Goal: Task Accomplishment & Management: Complete application form

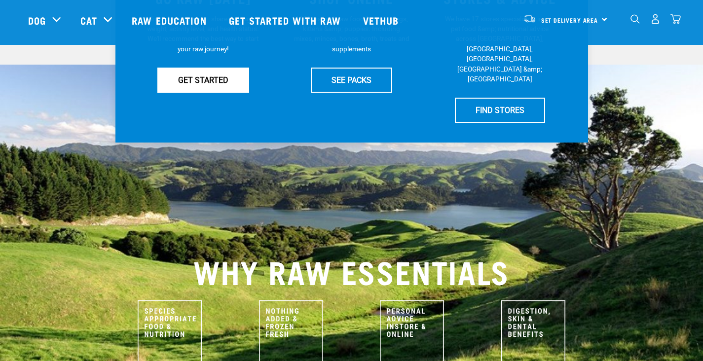
click at [189, 92] on link "GET STARTED" at bounding box center [203, 80] width 92 height 25
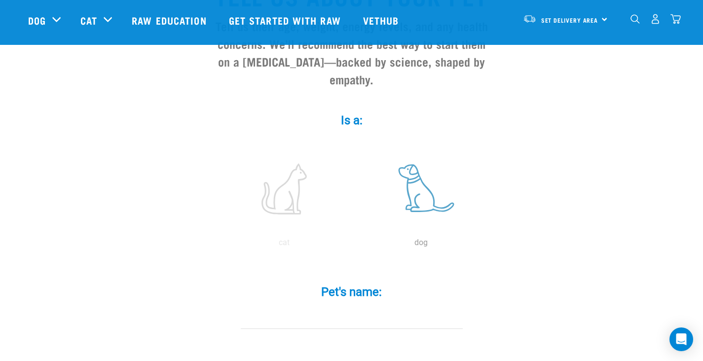
click at [417, 203] on label at bounding box center [421, 189] width 133 height 84
click at [353, 245] on input "radio" at bounding box center [353, 245] width 0 height 0
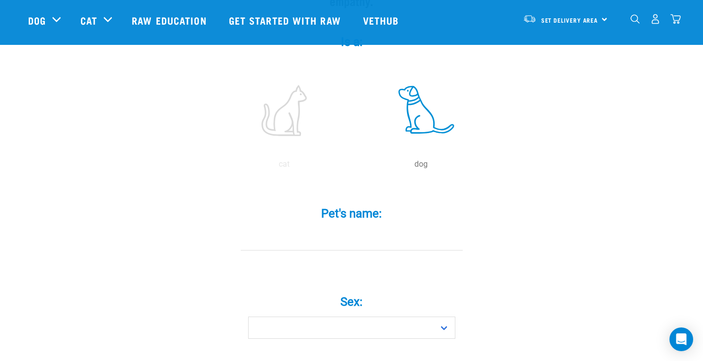
scroll to position [270, 0]
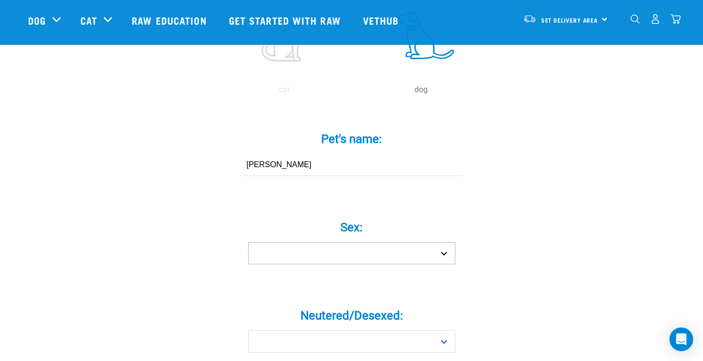
type input "Mandela"
select select "boy"
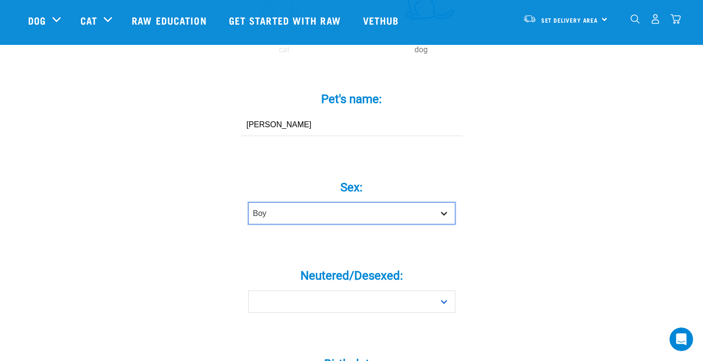
scroll to position [330, 0]
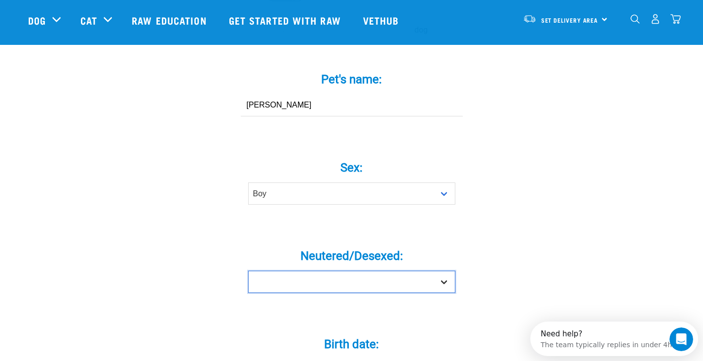
select select "yes"
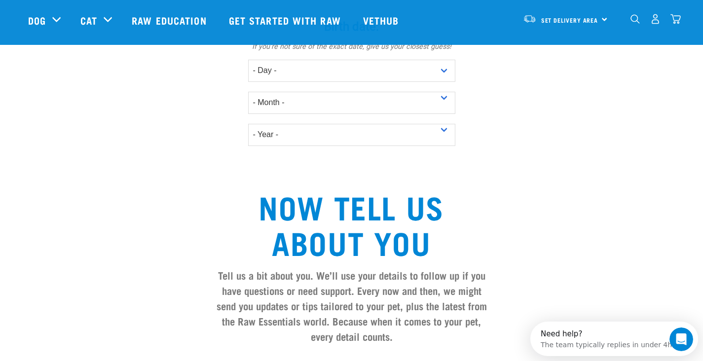
scroll to position [650, 0]
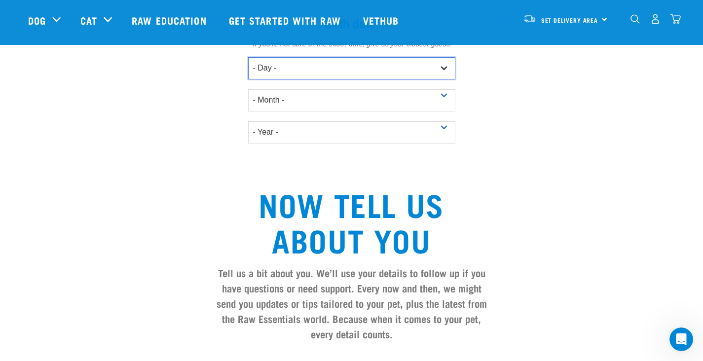
select select "11"
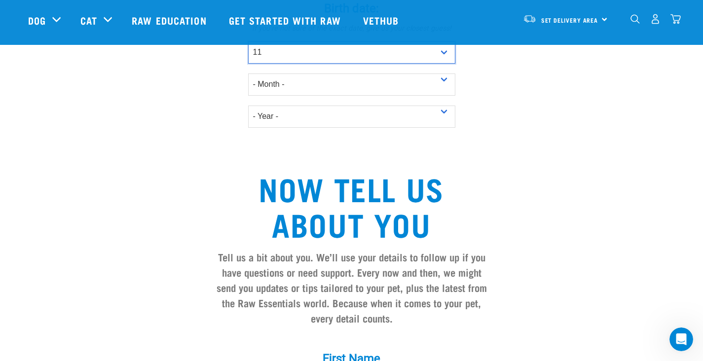
scroll to position [672, 0]
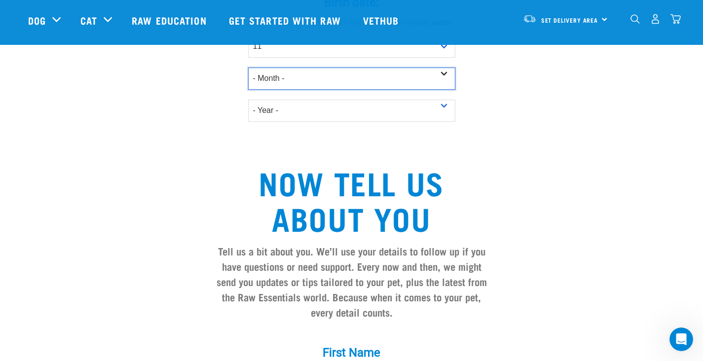
select select "November"
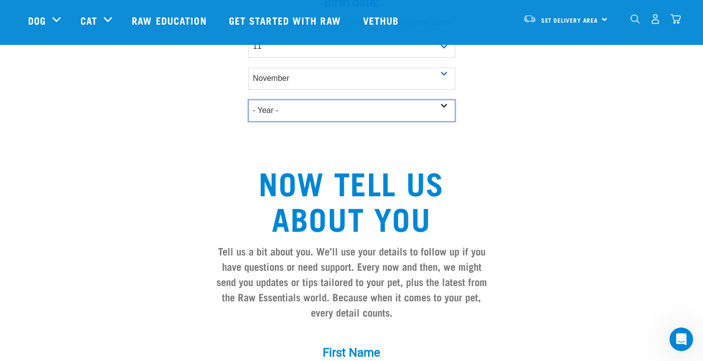
select select "2014"
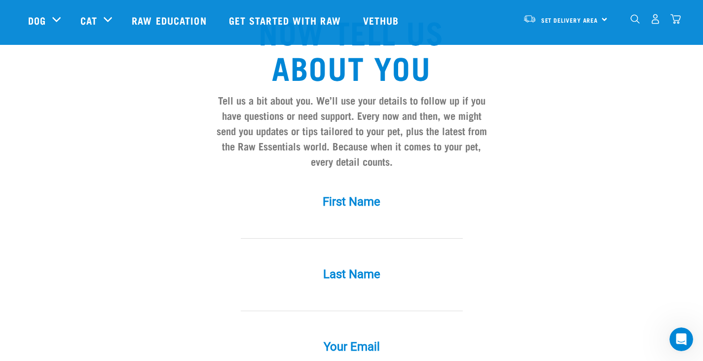
scroll to position [834, 0]
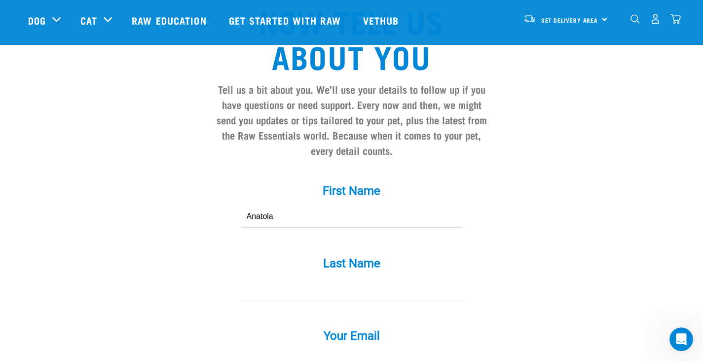
type input "Anatola"
type input "f"
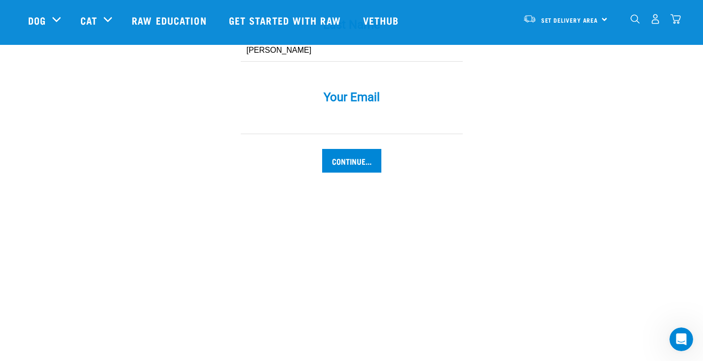
scroll to position [1077, 0]
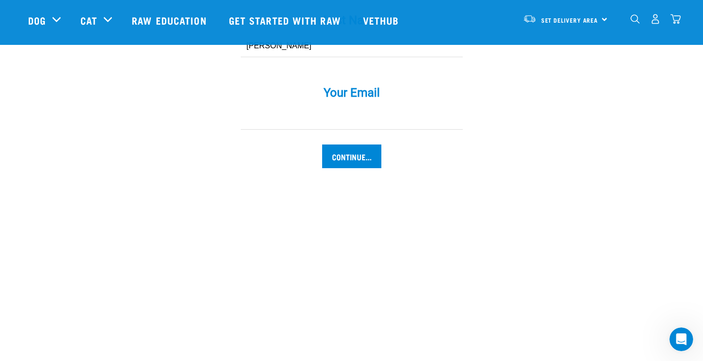
type input "Finau"
type input "Tolafinau@gmail.com"
click at [351, 164] on input "Continue..." at bounding box center [351, 157] width 59 height 24
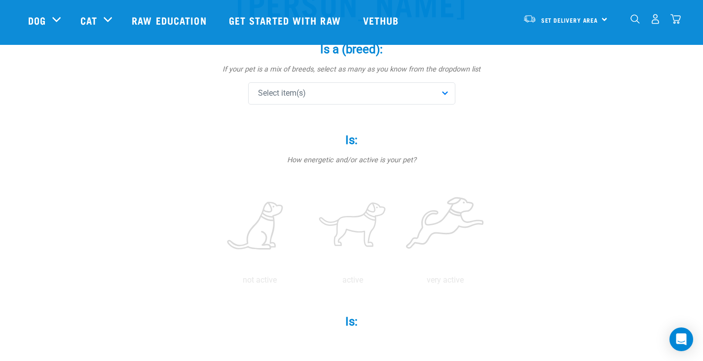
scroll to position [86, 0]
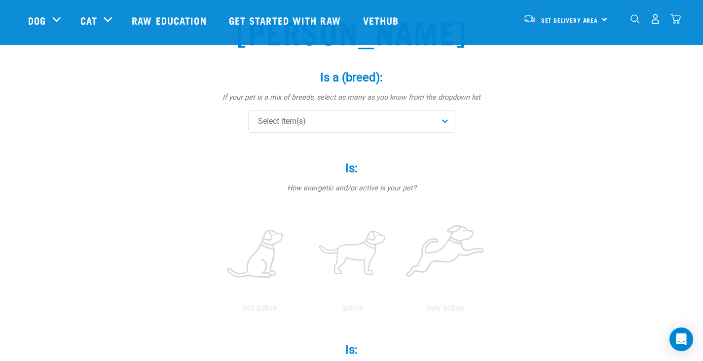
click at [291, 114] on div "Select item(s)" at bounding box center [351, 122] width 207 height 22
click at [289, 150] on input "text" at bounding box center [352, 149] width 202 height 22
type input "siberian"
click at [259, 172] on span at bounding box center [261, 170] width 8 height 8
click at [226, 174] on label "Is: *" at bounding box center [352, 168] width 296 height 18
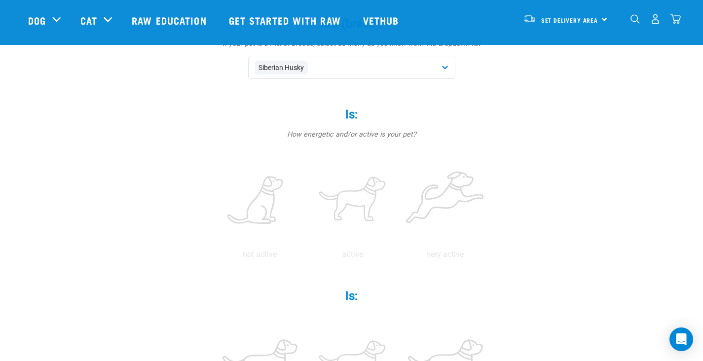
scroll to position [158, 0]
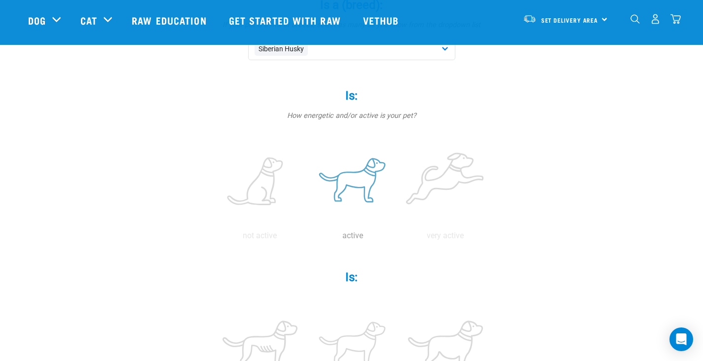
click at [355, 178] on label at bounding box center [352, 182] width 89 height 84
click at [306, 238] on input "radio" at bounding box center [306, 238] width 0 height 0
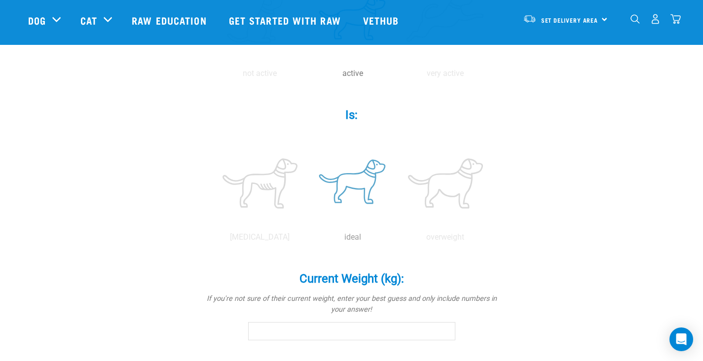
scroll to position [321, 0]
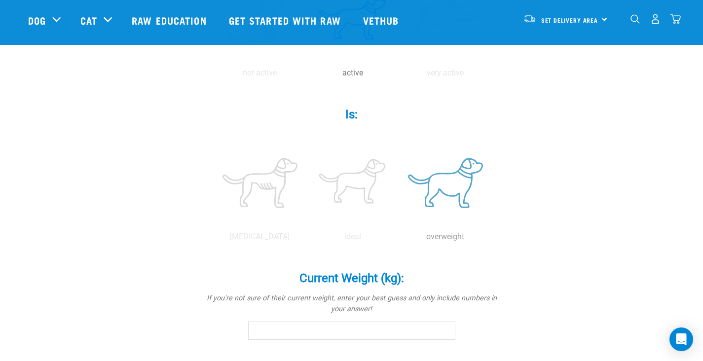
click at [454, 183] on label at bounding box center [445, 183] width 89 height 84
click at [399, 239] on input "radio" at bounding box center [399, 239] width 0 height 0
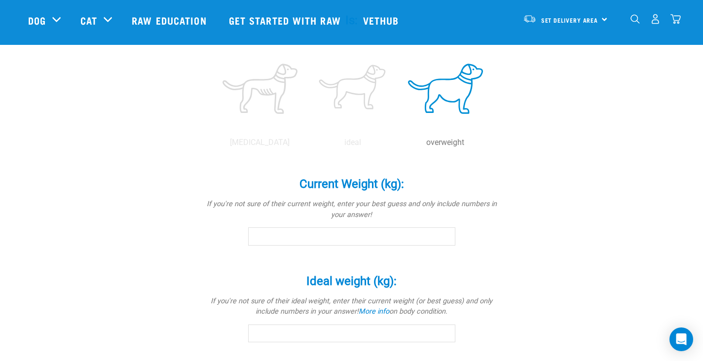
scroll to position [502, 0]
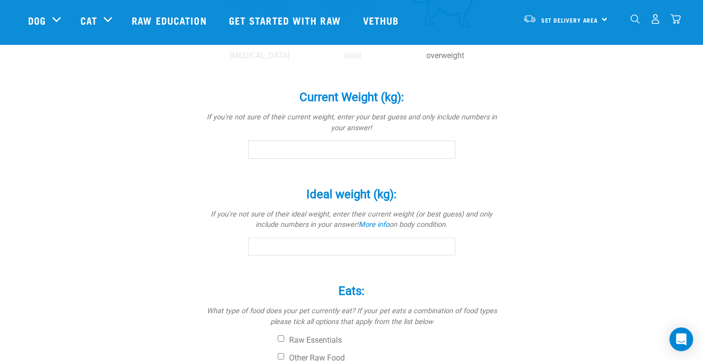
click at [404, 155] on input "Current Weight (kg): *" at bounding box center [351, 150] width 207 height 18
type input "39"
click at [237, 196] on label "Ideal weight (kg): *" at bounding box center [352, 195] width 296 height 18
click at [248, 238] on input "Ideal weight (kg): *" at bounding box center [351, 247] width 207 height 18
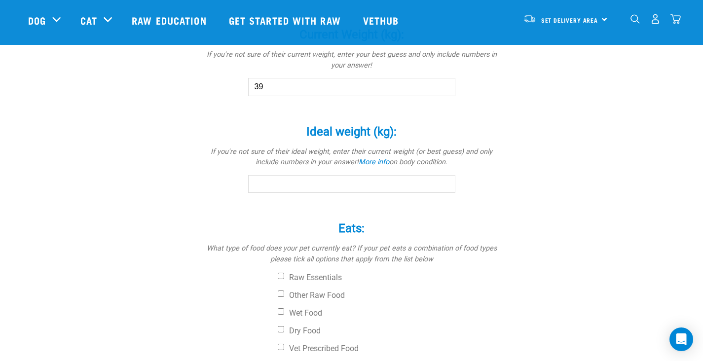
scroll to position [566, 0]
click at [274, 182] on input "Ideal weight (kg): *" at bounding box center [351, 184] width 207 height 18
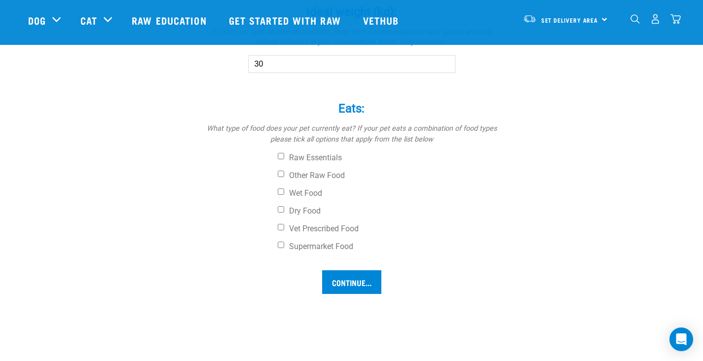
scroll to position [691, 0]
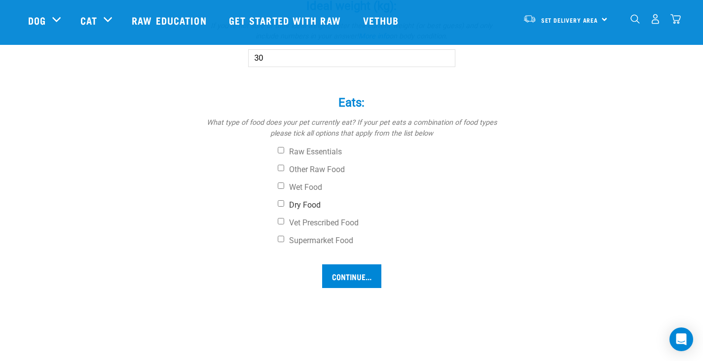
type input "30"
click at [281, 203] on input "Dry Food" at bounding box center [281, 203] width 6 height 6
checkbox input "true"
click at [349, 273] on input "Continue..." at bounding box center [351, 277] width 59 height 24
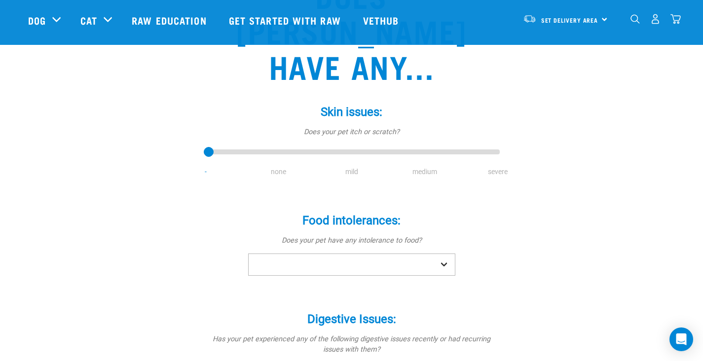
scroll to position [128, 0]
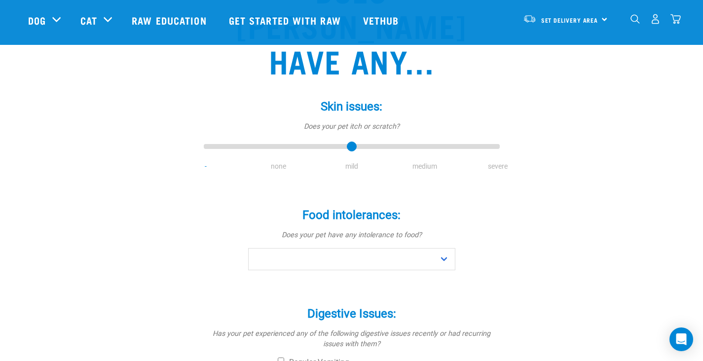
click at [351, 140] on input "range" at bounding box center [352, 147] width 296 height 14
type input "3"
click at [420, 140] on input "range" at bounding box center [352, 147] width 296 height 14
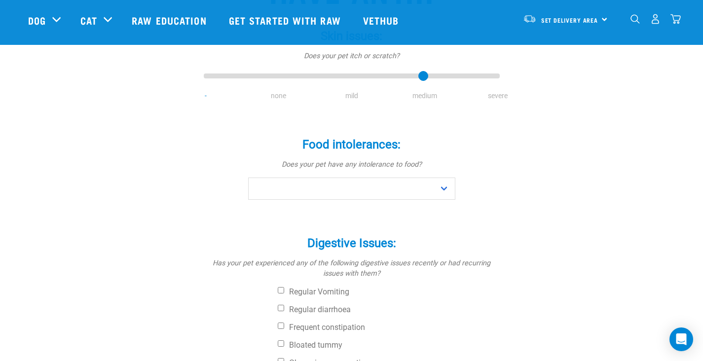
scroll to position [199, 0]
select select "yes"
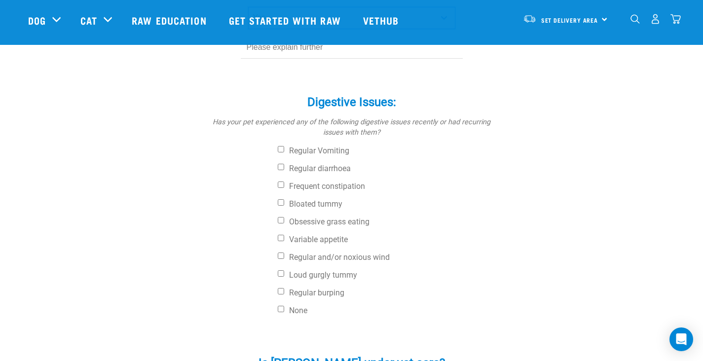
scroll to position [372, 0]
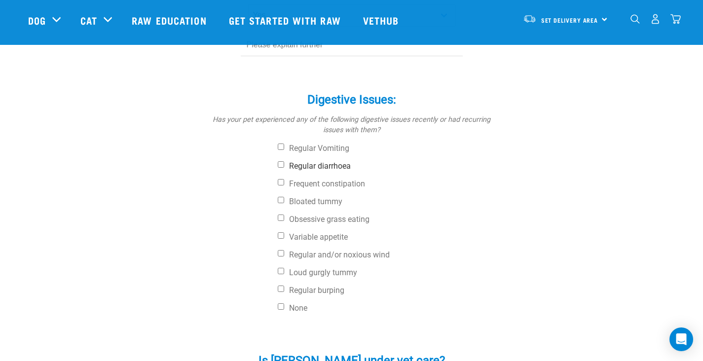
click at [282, 161] on input "Regular diarrhoea" at bounding box center [281, 164] width 6 height 6
checkbox input "true"
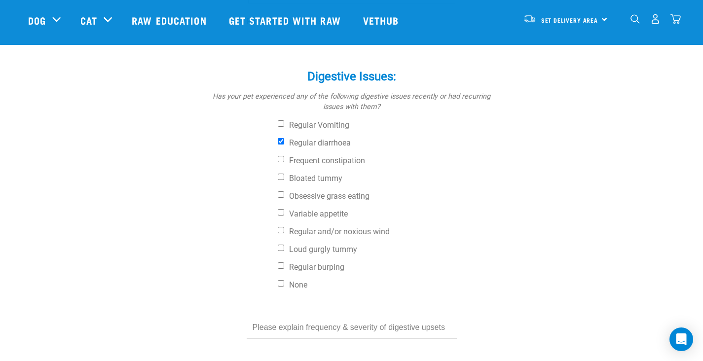
scroll to position [395, 0]
click at [280, 173] on input "Bloated tummy" at bounding box center [281, 176] width 6 height 6
checkbox input "true"
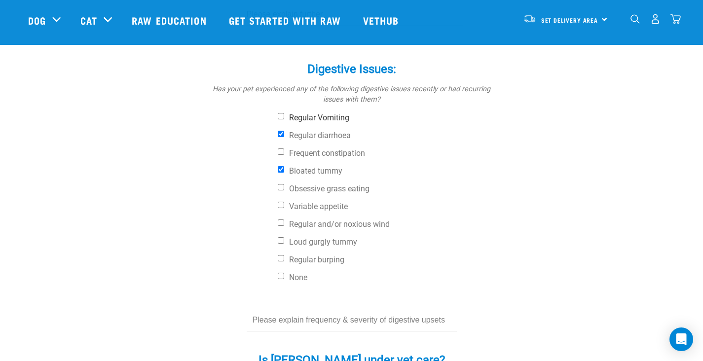
scroll to position [402, 0]
click at [279, 113] on input "Regular Vomiting" at bounding box center [281, 116] width 6 height 6
checkbox input "true"
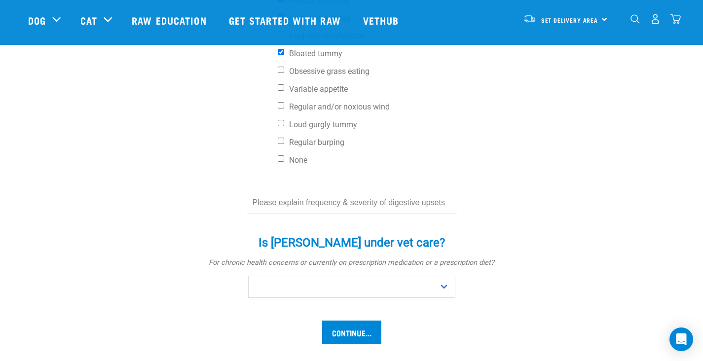
scroll to position [602, 0]
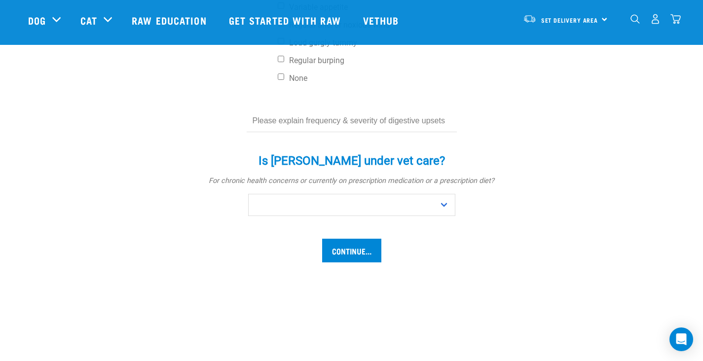
click at [306, 110] on input "text" at bounding box center [352, 121] width 210 height 22
type input "R"
type input "H"
click at [371, 110] on input "On our walks he does experience regular diarrhoea, however recently has also vo…" at bounding box center [352, 121] width 210 height 22
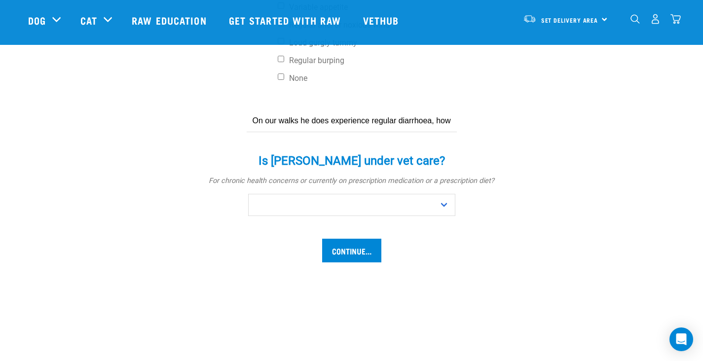
click at [372, 110] on input "On our walks he does experience regular diarrhoea, however recently has also vo…" at bounding box center [352, 121] width 210 height 22
click at [385, 110] on input "On our walks he does experience regular diarrhoea, however recently has also vo…" at bounding box center [352, 121] width 210 height 22
click at [391, 110] on input "On our walks he does experience regular diarrhoea, however recently has also vo…" at bounding box center [352, 121] width 210 height 22
click at [444, 110] on input "On our walks he does experience regular diarrhoea, however recently has also vo…" at bounding box center [352, 121] width 210 height 22
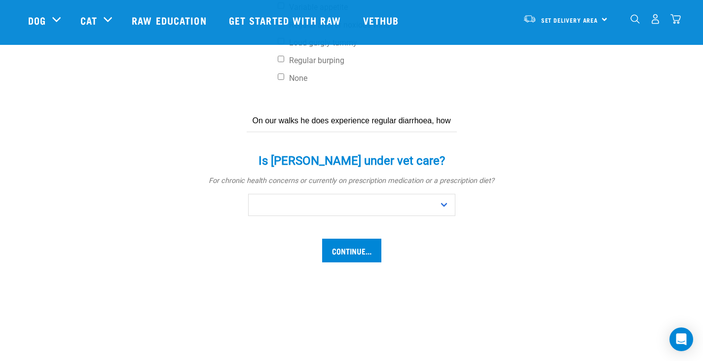
click at [404, 110] on input "On our walks he does experience regular diarrhoea, however recently has also vo…" at bounding box center [352, 121] width 210 height 22
click at [457, 110] on div "On our walks he does experience regular diarrhoea, however recently has also vo…" at bounding box center [352, 121] width 280 height 22
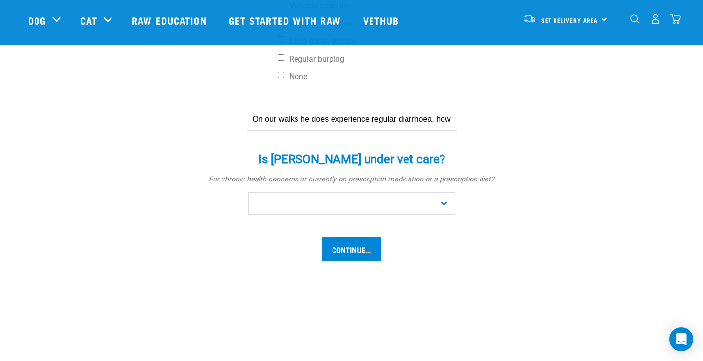
scroll to position [607, 0]
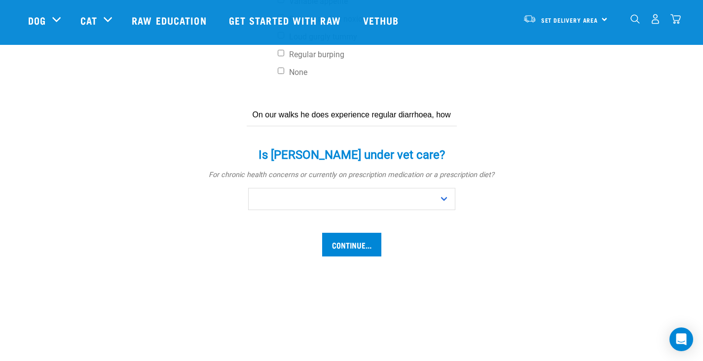
click at [447, 104] on input "On our walks he does experience regular diarrhoea, however recently has also vo…" at bounding box center [352, 115] width 210 height 22
type input "On our walks he does experience regular diarrhoea, however recently has also vo…"
select select "yes"
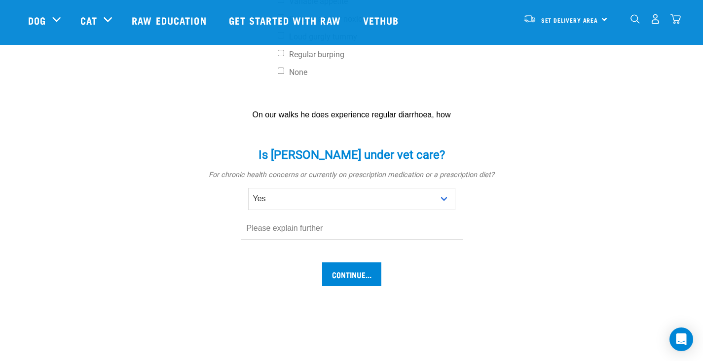
click at [335, 218] on input "text" at bounding box center [352, 229] width 222 height 22
type input "He is at the Ormiston vet clinic"
click at [345, 263] on input "Continue..." at bounding box center [351, 275] width 59 height 24
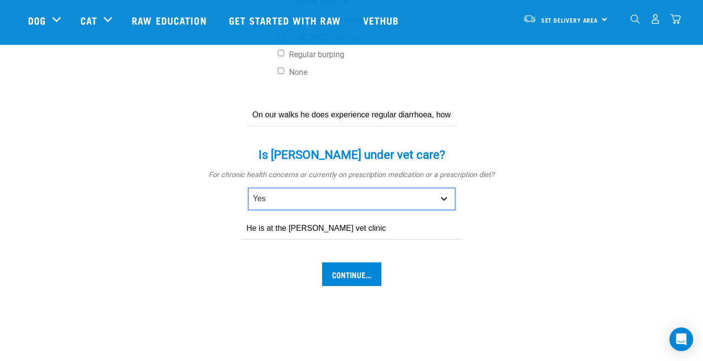
select select "no"
click at [352, 218] on input "He is at the Ormiston vet clinic" at bounding box center [352, 229] width 222 height 22
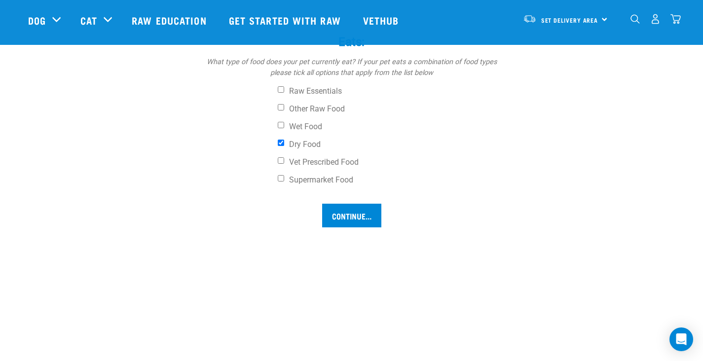
scroll to position [737, 0]
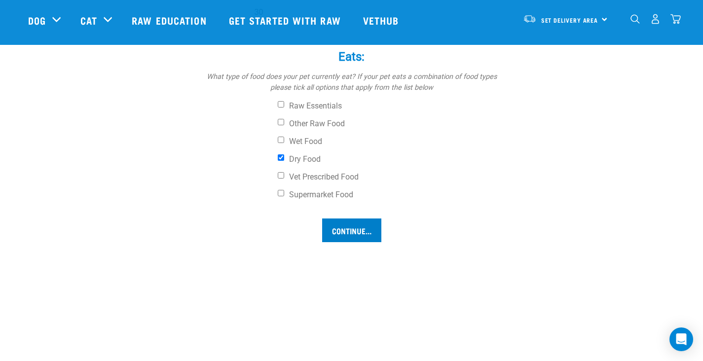
click at [353, 231] on input "Continue..." at bounding box center [351, 231] width 59 height 24
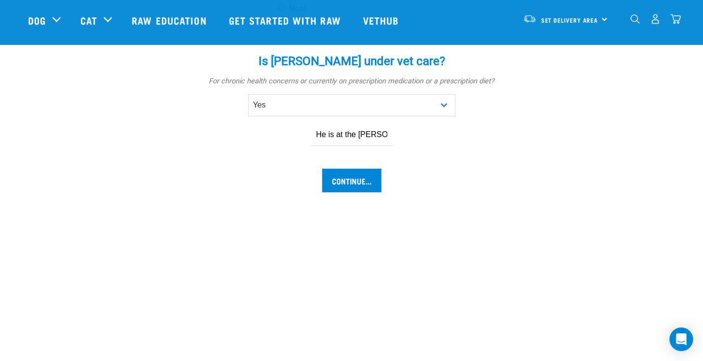
scroll to position [636, 0]
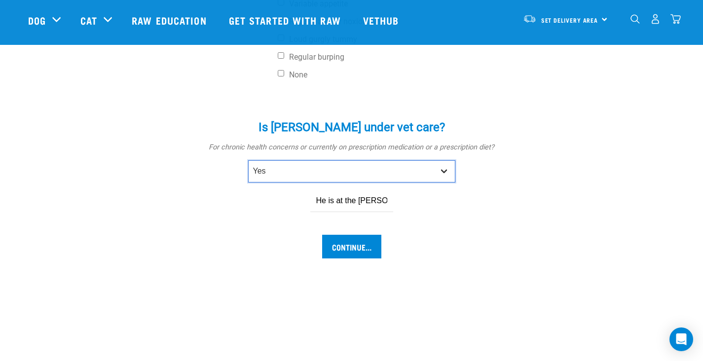
select select "no"
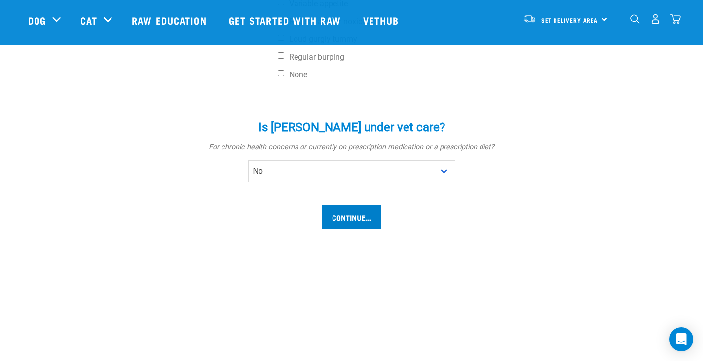
click at [347, 205] on input "Continue..." at bounding box center [351, 217] width 59 height 24
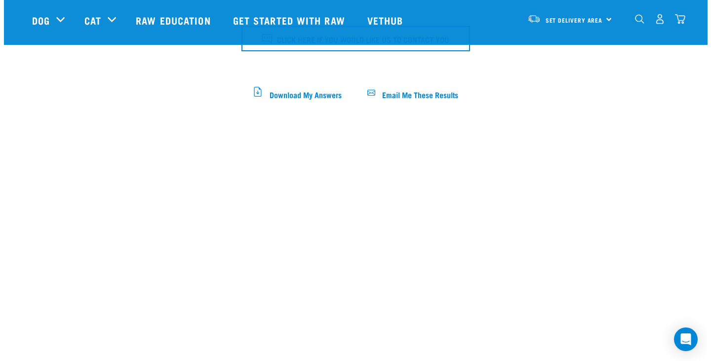
scroll to position [288, 0]
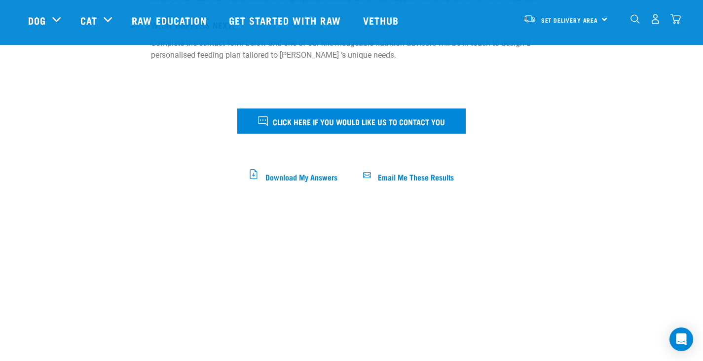
click at [358, 115] on span "Click here if you would like us to contact you" at bounding box center [359, 121] width 172 height 13
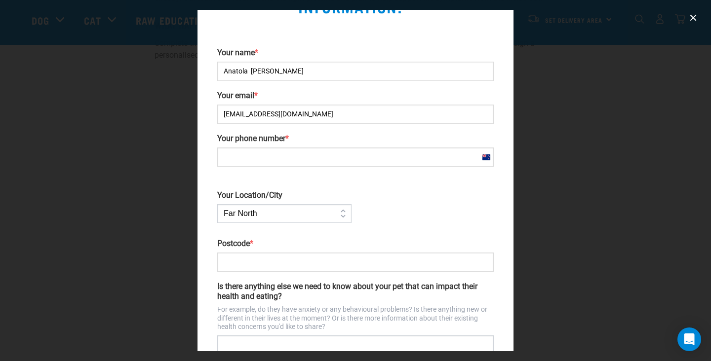
scroll to position [67, 0]
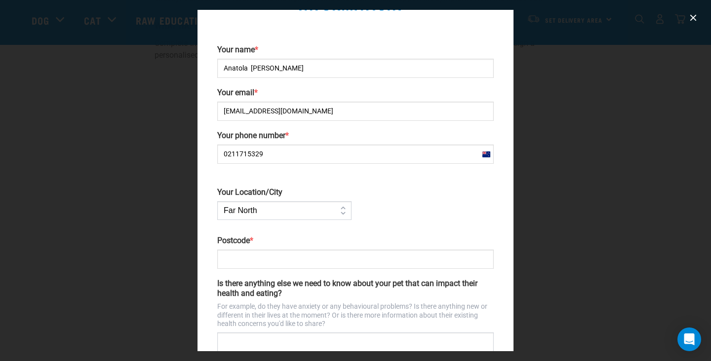
type input "0211715329"
select select "Auckland"
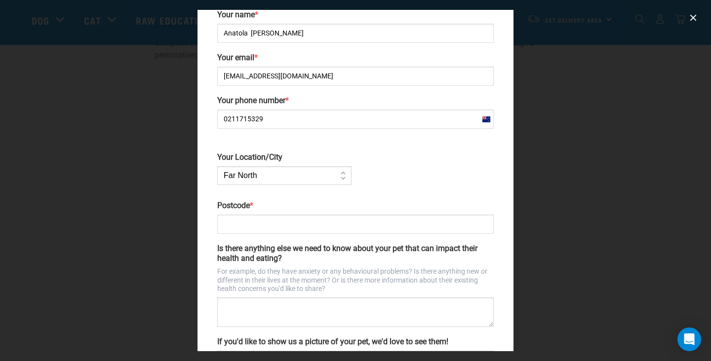
scroll to position [110, 0]
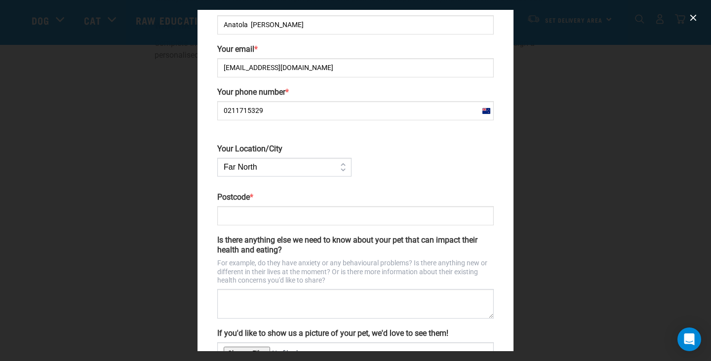
click at [278, 219] on input "Postcode *" at bounding box center [355, 215] width 276 height 19
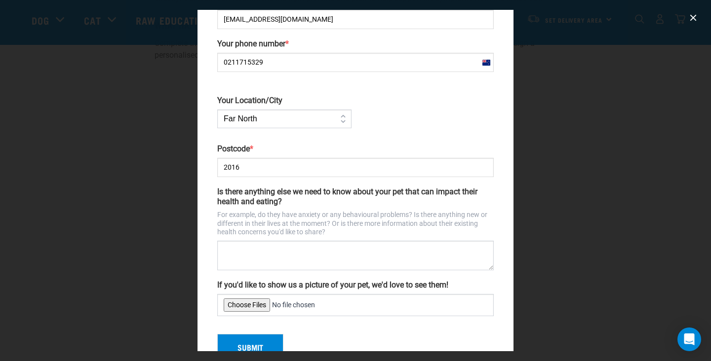
scroll to position [180, 0]
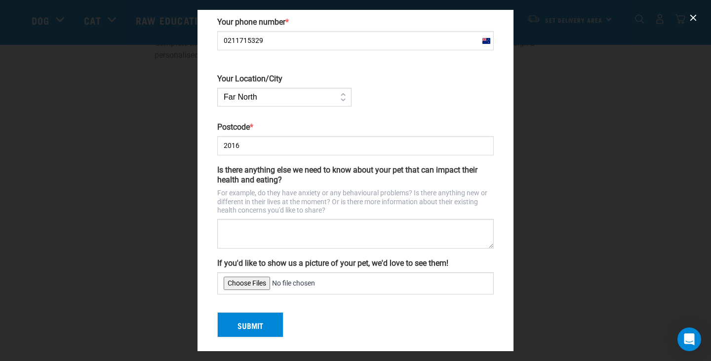
type input "2016"
click at [273, 232] on textarea "Is there anything else we need to know about your pet that can impact their hea…" at bounding box center [355, 234] width 276 height 30
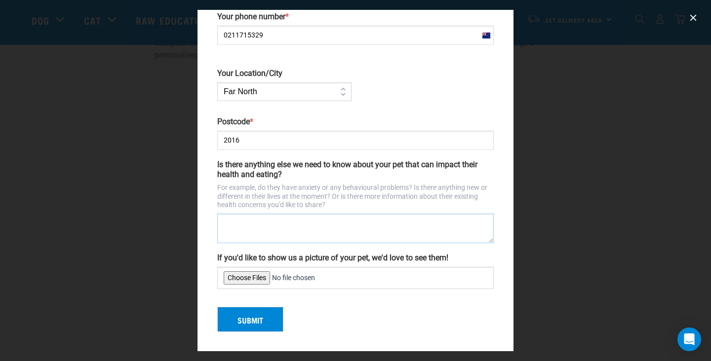
scroll to position [185, 0]
click at [245, 277] on input "If you'd like to show us a picture of your pet, we'd love to see them!" at bounding box center [355, 278] width 276 height 22
click at [458, 251] on div "Your name * Anatola Finau Your email * Tolafinau@gmail.com Your phone number * …" at bounding box center [355, 107] width 284 height 363
click at [251, 276] on input "If you'd like to show us a picture of your pet, we'd love to see them!" at bounding box center [355, 278] width 276 height 22
click at [252, 275] on input "If you'd like to show us a picture of your pet, we'd love to see them!" at bounding box center [355, 278] width 276 height 22
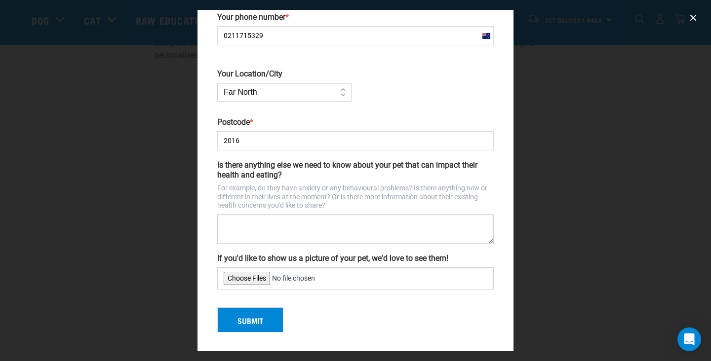
click at [252, 275] on input "If you'd like to show us a picture of your pet, we'd love to see them!" at bounding box center [355, 278] width 276 height 22
click at [265, 318] on button "Submit" at bounding box center [250, 320] width 66 height 26
click at [251, 319] on div "Submit" at bounding box center [355, 317] width 284 height 34
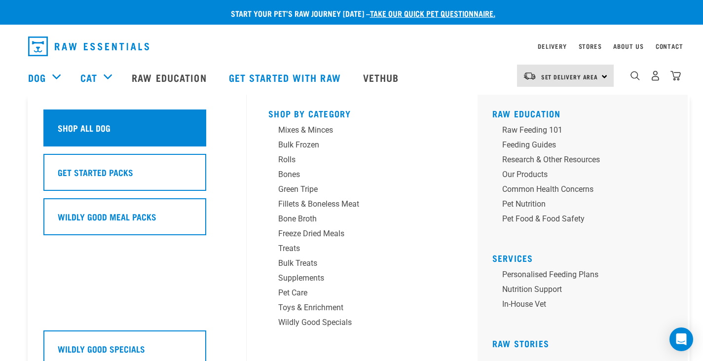
click at [79, 121] on h5 "Shop All Dog" at bounding box center [84, 127] width 53 height 13
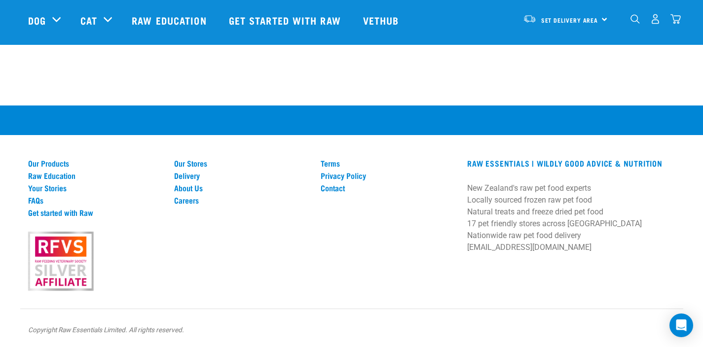
scroll to position [2094, 0]
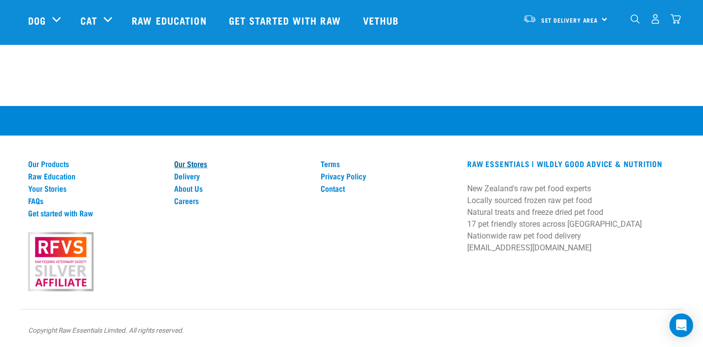
click at [190, 164] on link "Our Stores" at bounding box center [241, 163] width 135 height 9
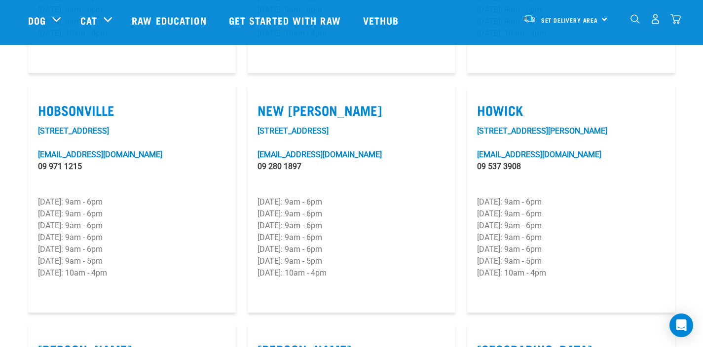
scroll to position [744, 0]
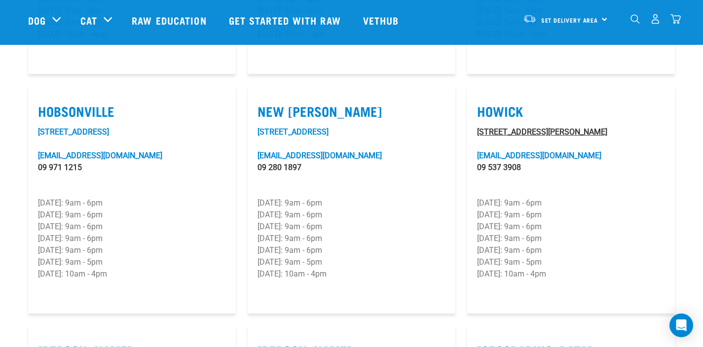
click at [530, 127] on link "[STREET_ADDRESS][PERSON_NAME]" at bounding box center [542, 131] width 130 height 9
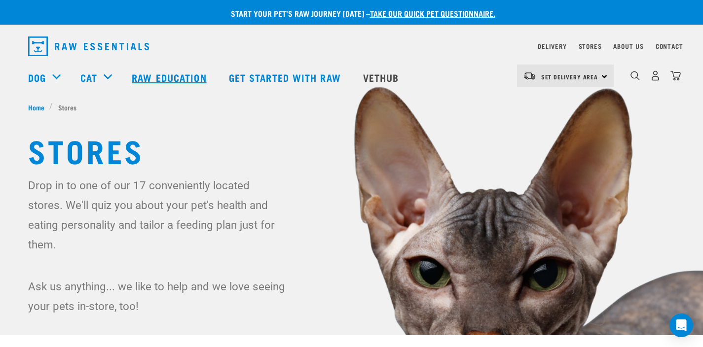
click at [177, 80] on link "Raw Education" at bounding box center [170, 77] width 97 height 39
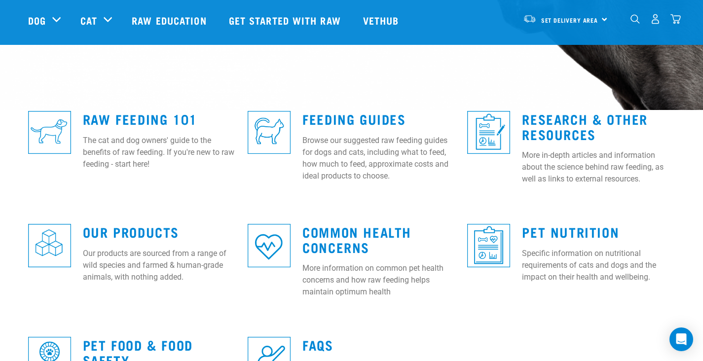
scroll to position [230, 0]
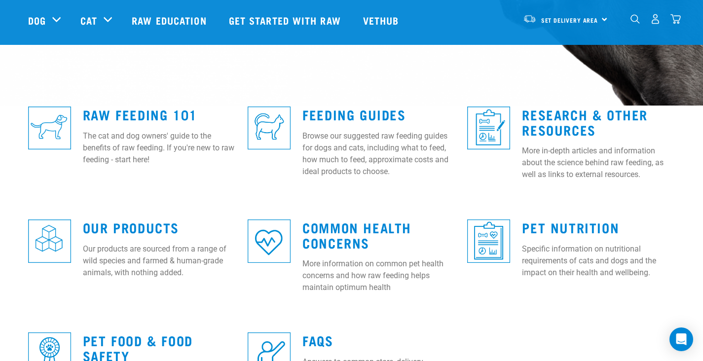
click at [150, 125] on div "Raw Feeding 101 The cat and dog owners' guide to the benefits of raw feeding. I…" at bounding box center [159, 133] width 165 height 80
click at [149, 117] on link "Raw Feeding 101" at bounding box center [140, 114] width 114 height 7
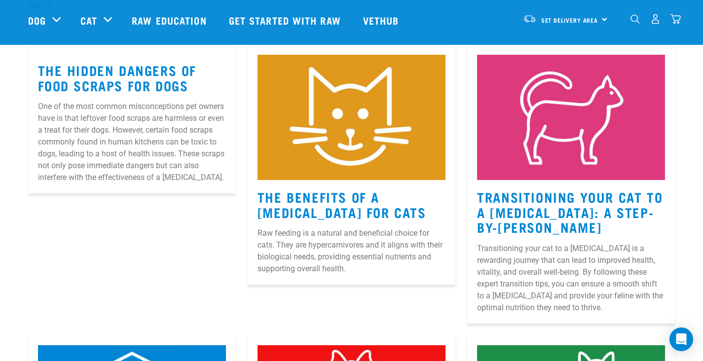
scroll to position [127, 0]
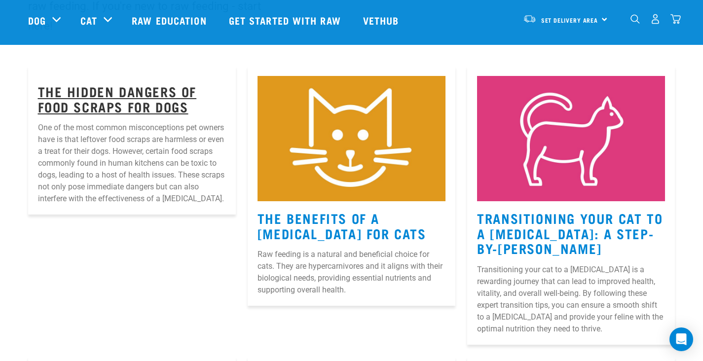
click at [112, 97] on link "The Hidden Dangers of Food Scraps for Dogs" at bounding box center [117, 98] width 159 height 23
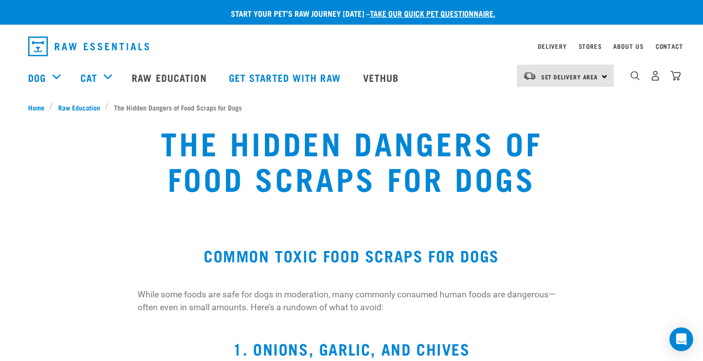
click at [0, 0] on div "Shop All Cat Get Started Packs Wildly Good Meal Packs Wildly Good Specials" at bounding box center [0, 0] width 0 height 0
click at [164, 76] on link "Raw Education" at bounding box center [170, 77] width 97 height 39
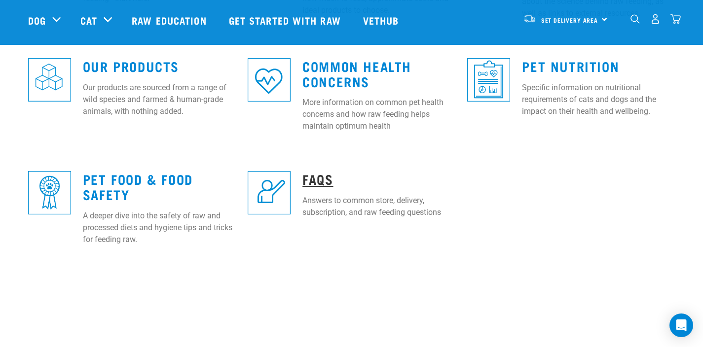
scroll to position [391, 0]
click at [280, 190] on img at bounding box center [269, 192] width 43 height 43
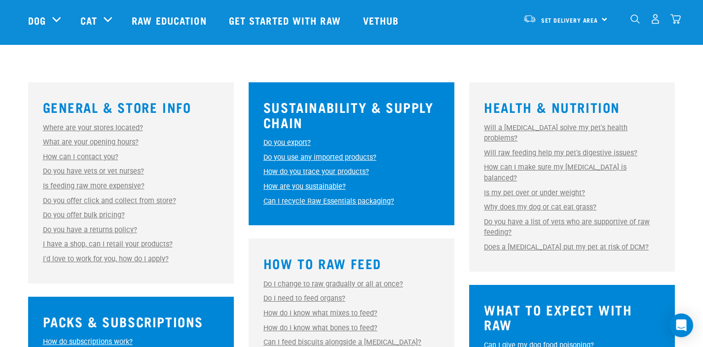
scroll to position [253, 0]
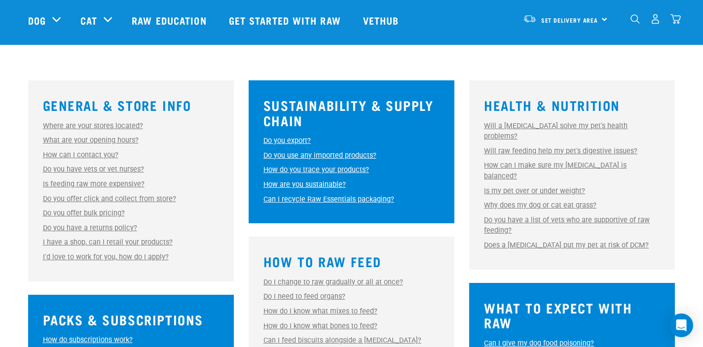
click at [541, 126] on link "Will a [MEDICAL_DATA] solve my pet's health problems?" at bounding box center [556, 131] width 144 height 19
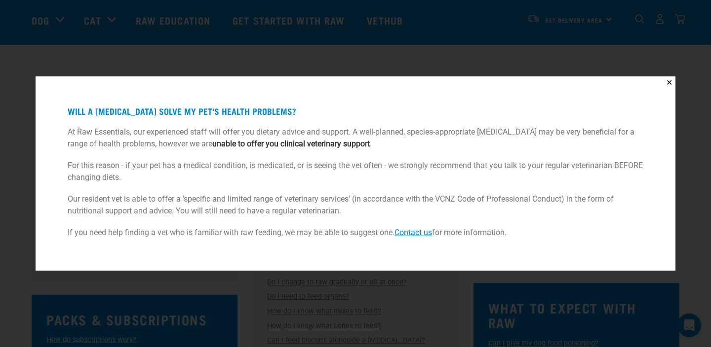
click at [668, 83] on button "✕" at bounding box center [669, 82] width 12 height 12
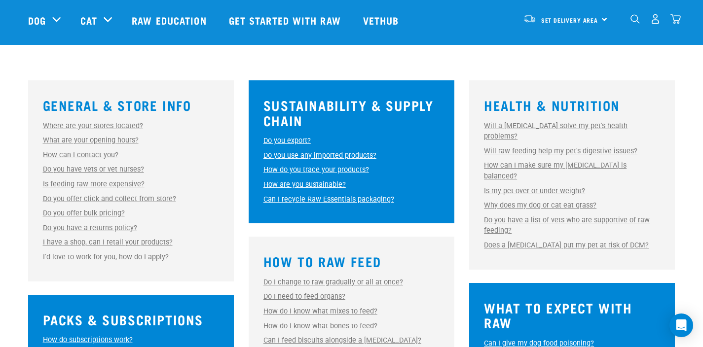
click at [491, 161] on link "How can I make sure my raw diet is balanced?" at bounding box center [555, 170] width 143 height 19
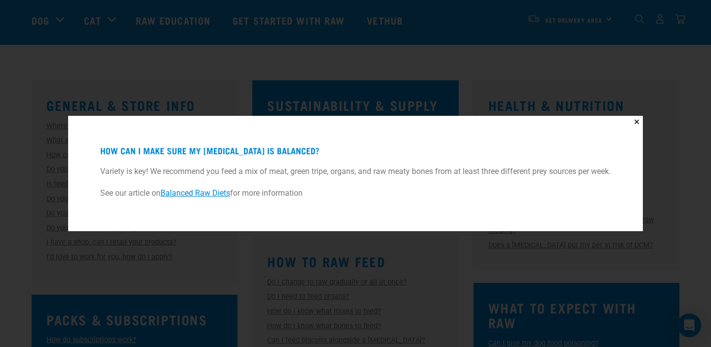
click at [497, 78] on div "✕ How can I make sure my raw diet is balanced? Variety is key! We recommend you…" at bounding box center [355, 173] width 711 height 347
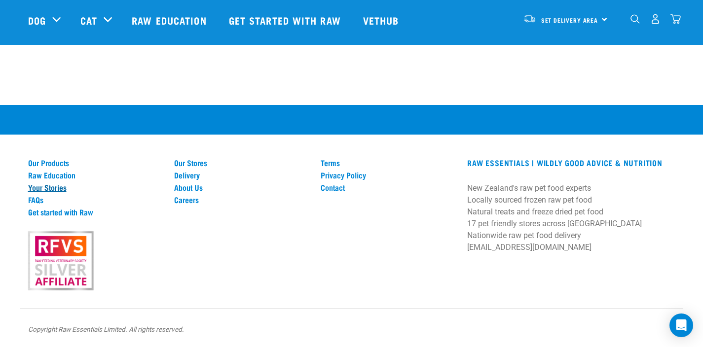
scroll to position [1032, 0]
click at [190, 162] on link "Our Stores" at bounding box center [241, 162] width 135 height 9
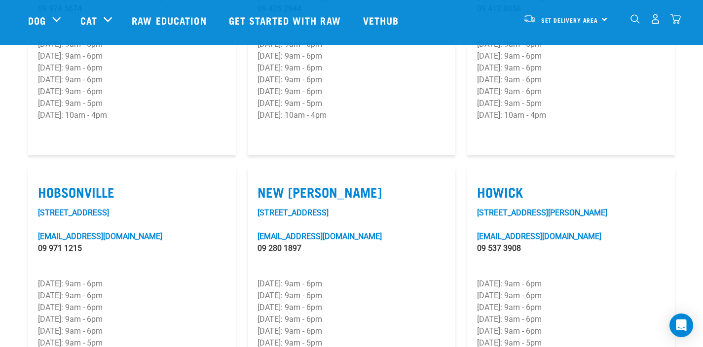
scroll to position [661, 0]
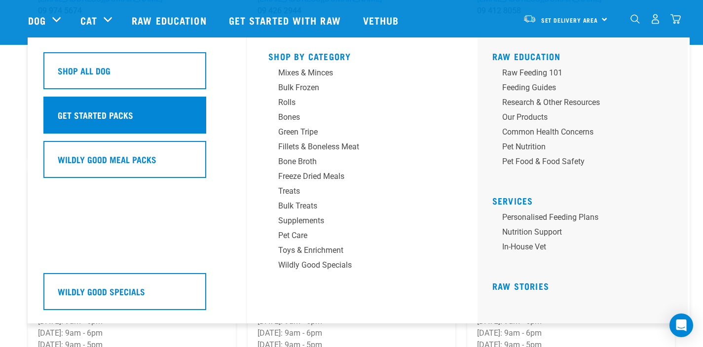
click at [83, 114] on h5 "Get Started Packs" at bounding box center [96, 115] width 76 height 13
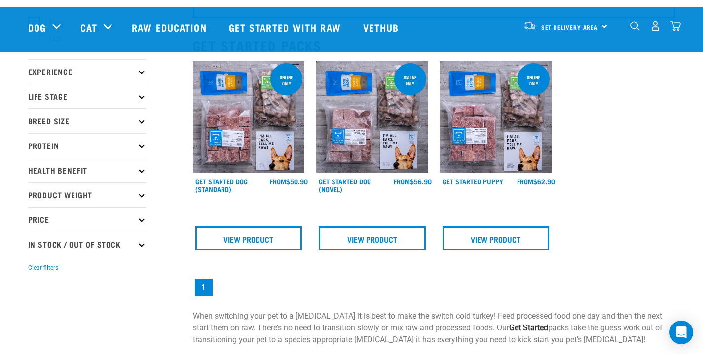
scroll to position [94, 0]
